Goal: Book appointment/travel/reservation

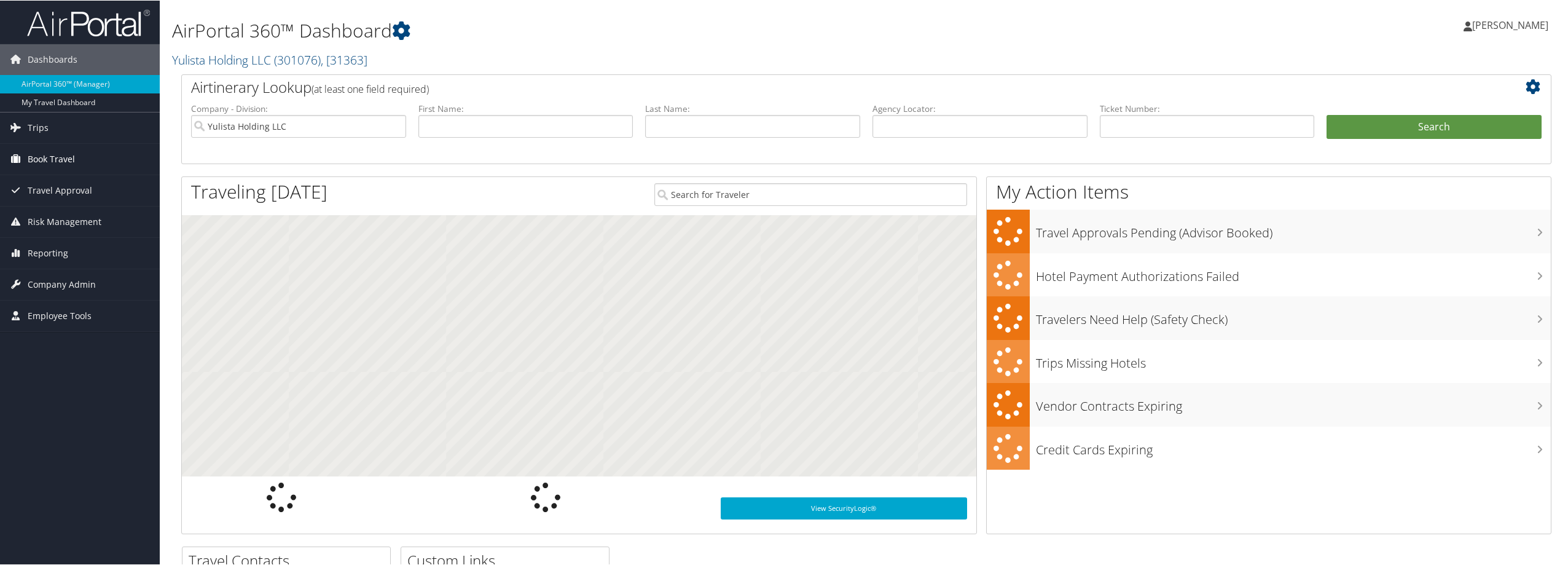
click at [65, 155] on span "Book Travel" at bounding box center [51, 159] width 48 height 31
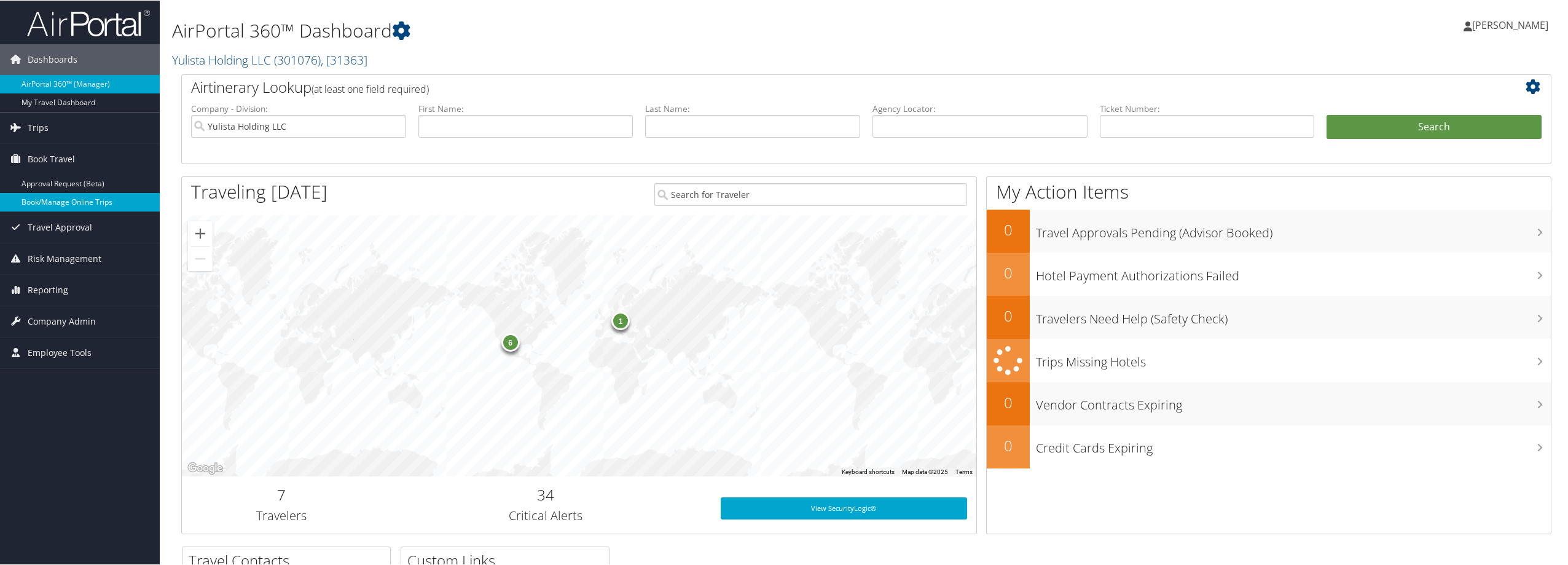
click at [97, 199] on link "Book/Manage Online Trips" at bounding box center [80, 202] width 160 height 18
